Goal: Information Seeking & Learning: Learn about a topic

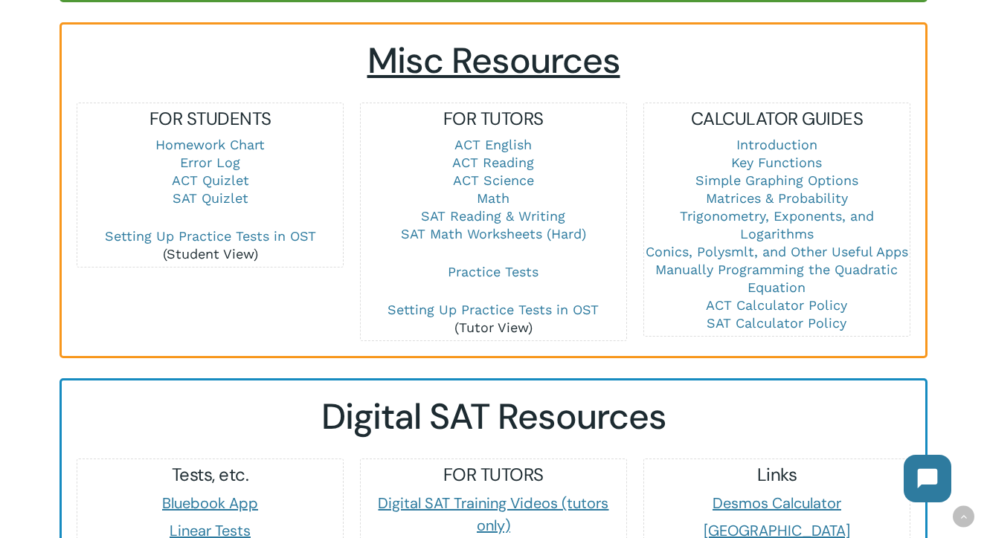
scroll to position [1054, 0]
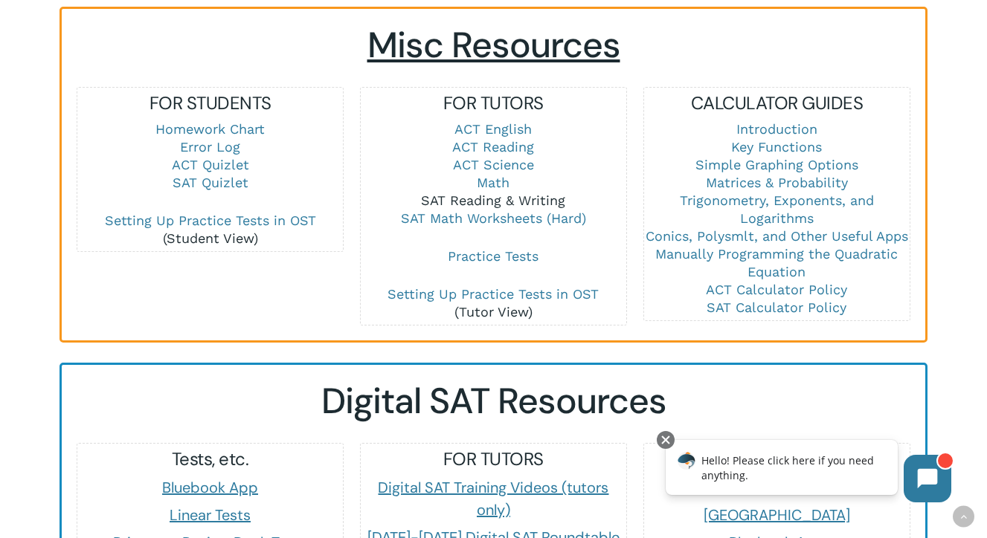
click at [501, 193] on link "SAT Reading & Writing" at bounding box center [493, 201] width 144 height 16
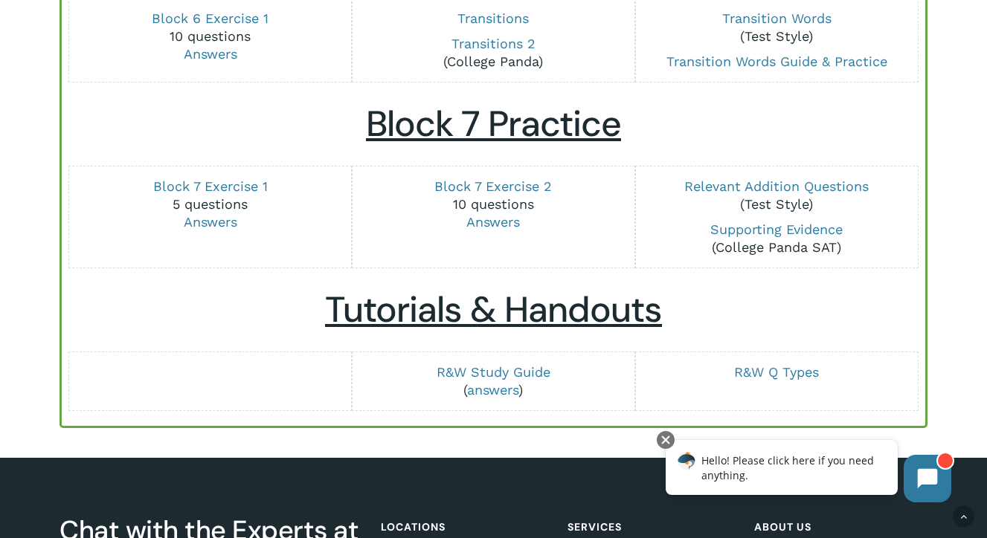
scroll to position [1926, 0]
click at [507, 377] on link "R&W Study Guide" at bounding box center [493, 372] width 114 height 16
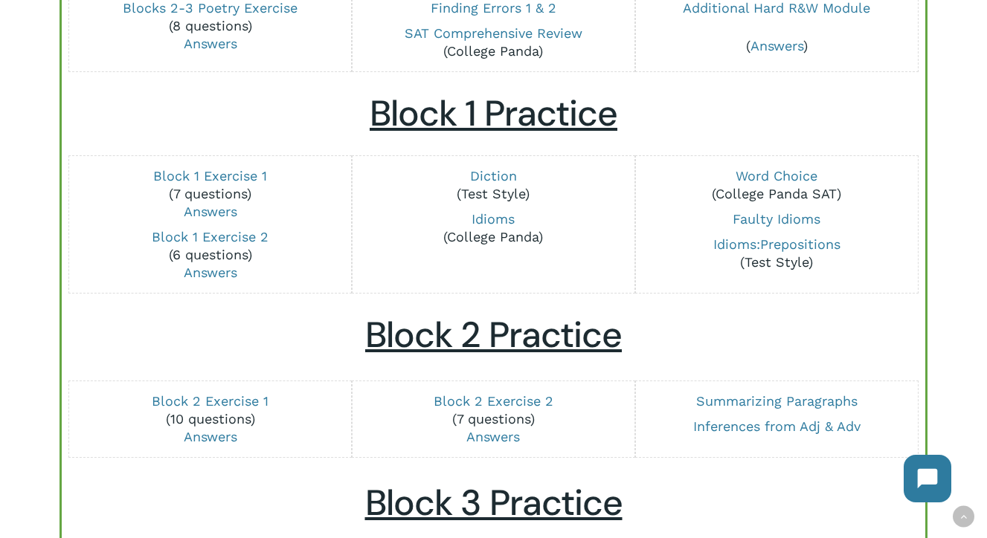
scroll to position [401, 0]
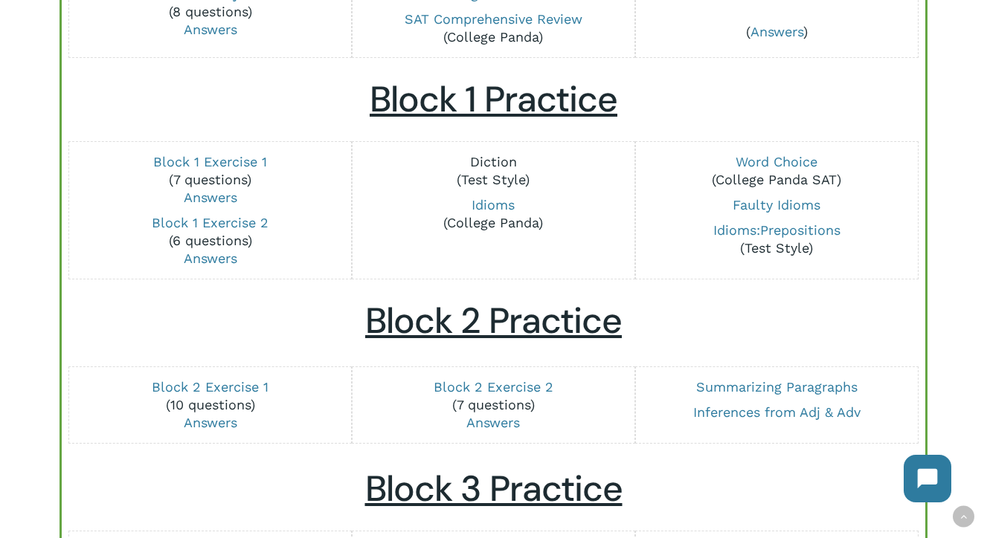
click at [494, 167] on link "Diction" at bounding box center [493, 162] width 47 height 16
